Goal: Find specific page/section: Find specific page/section

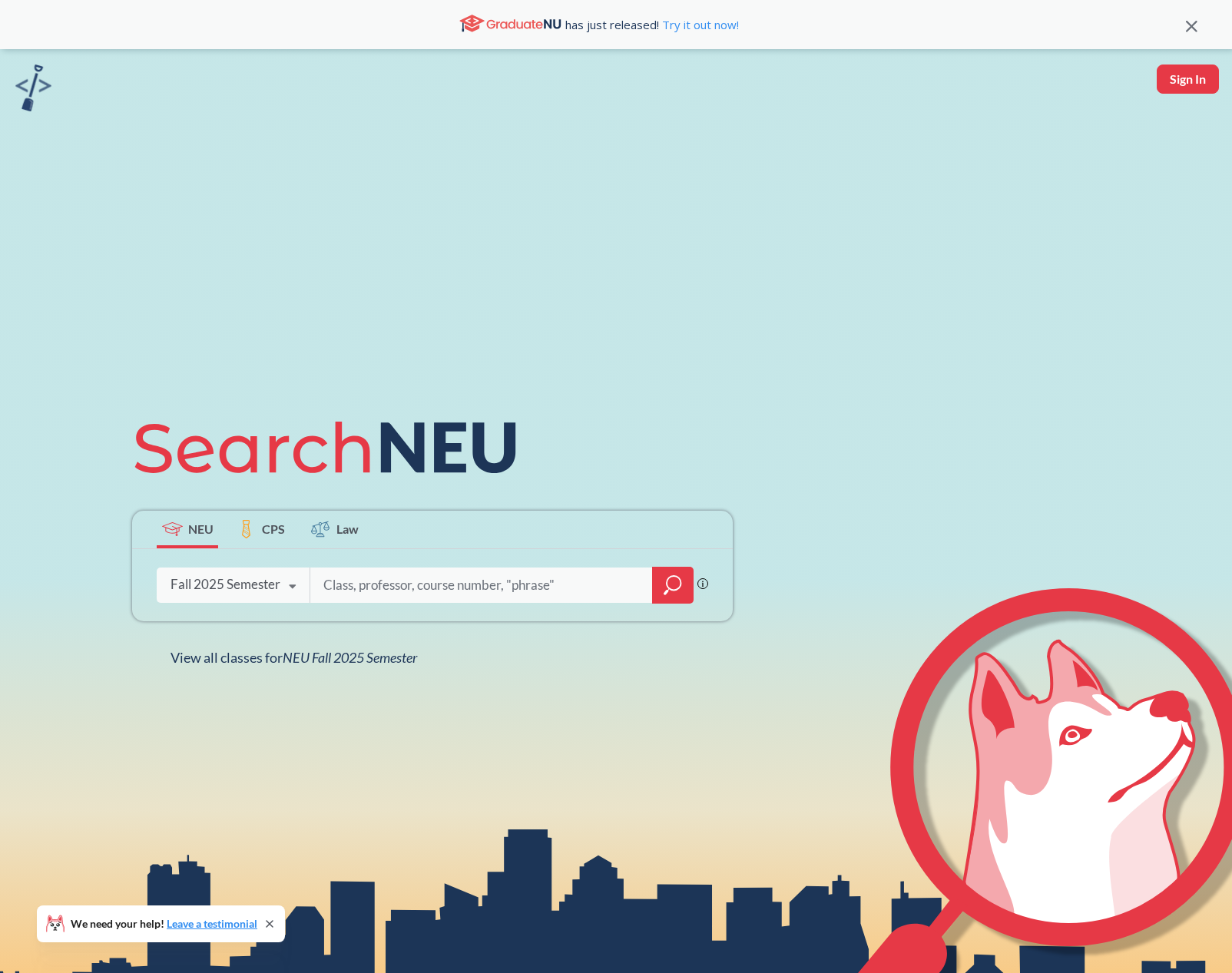
click at [462, 582] on input "search" at bounding box center [481, 585] width 320 height 32
type input "m"
type input "eece 3468"
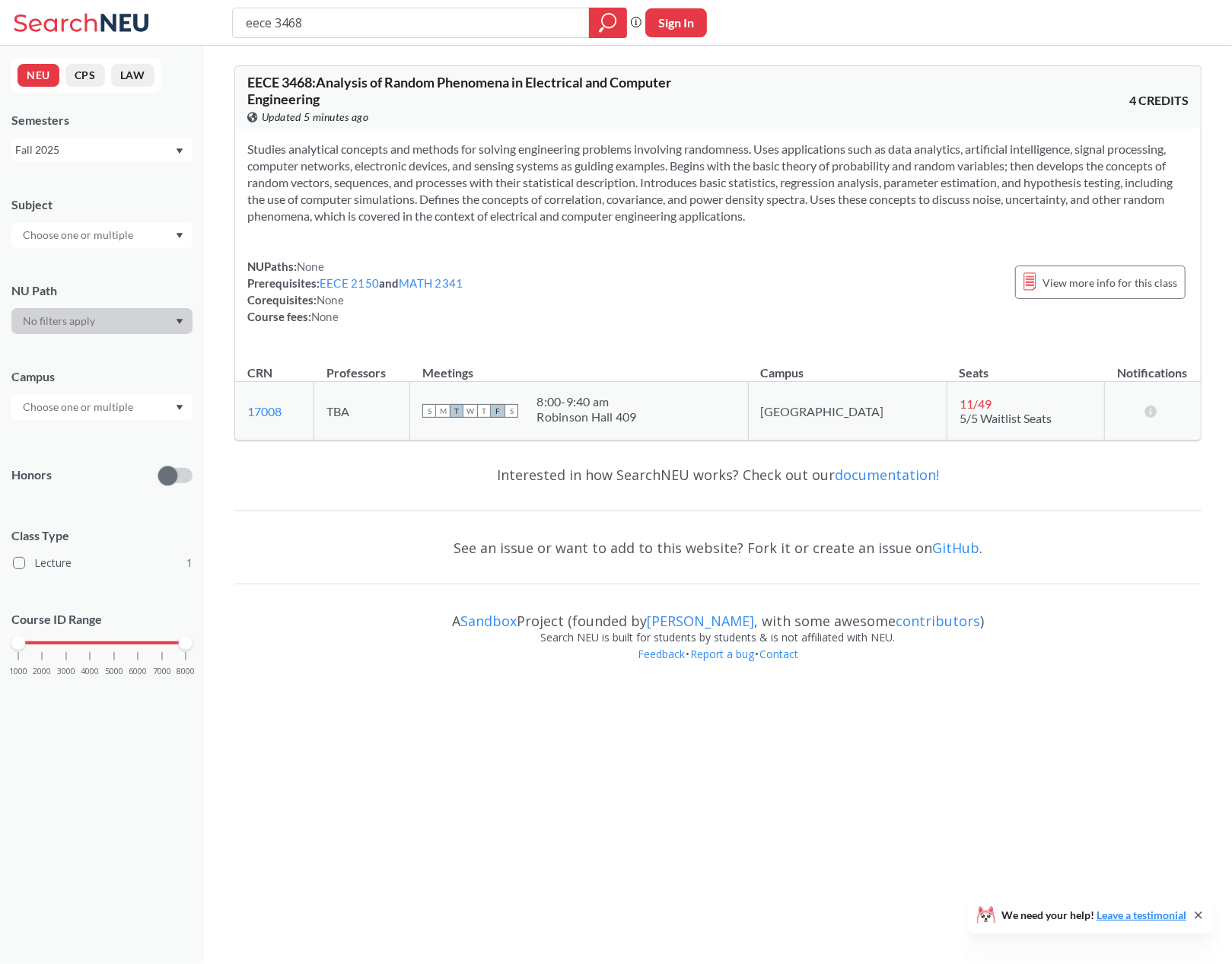
click at [77, 160] on div "Fall 2025" at bounding box center [102, 149] width 181 height 24
click at [72, 225] on span "Summer 2 2025" at bounding box center [58, 225] width 77 height 17
click at [140, 152] on div "Summer 2 2025" at bounding box center [94, 149] width 159 height 17
click at [87, 231] on span "Summer 1 2025" at bounding box center [58, 233] width 77 height 17
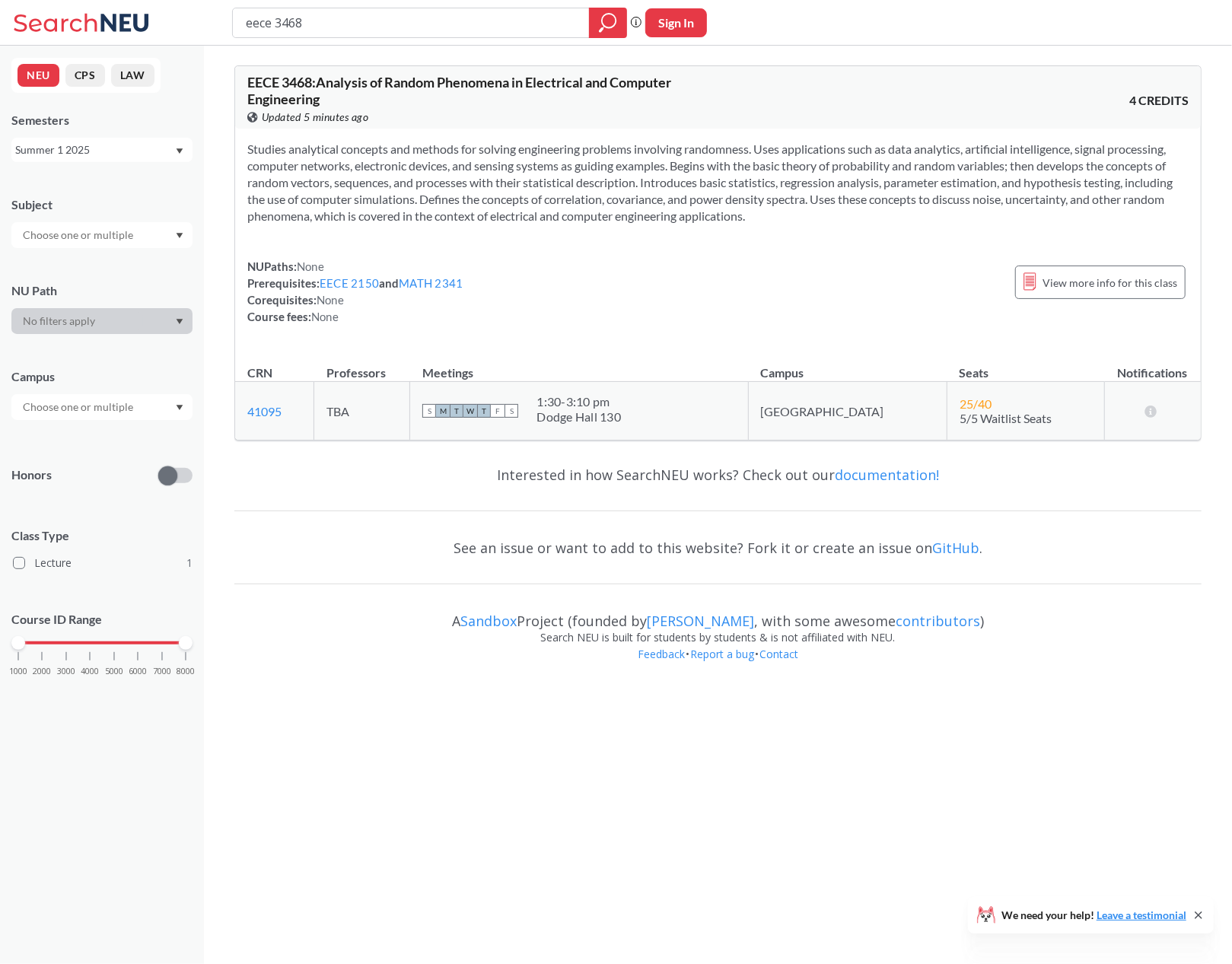
click at [83, 151] on div "Summer 1 2025" at bounding box center [94, 149] width 159 height 17
click at [83, 203] on div "Spring 2025" at bounding box center [106, 198] width 172 height 17
